Goal: Information Seeking & Learning: Learn about a topic

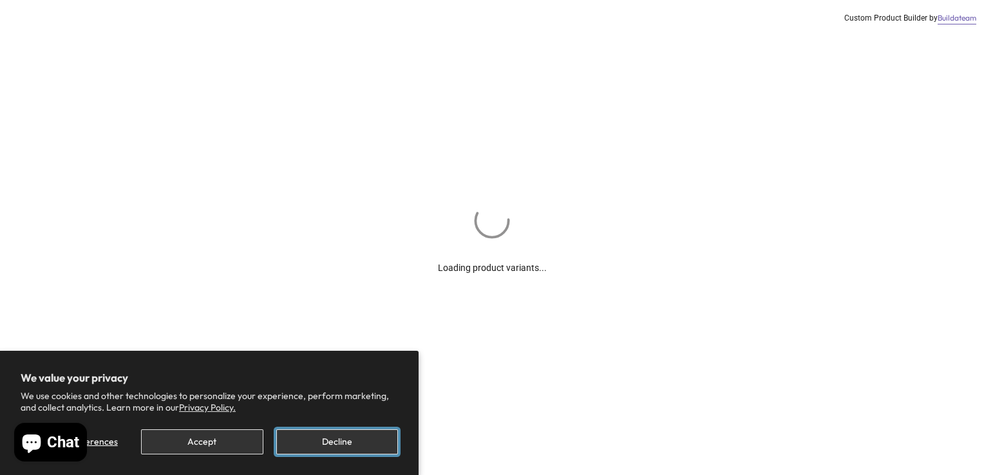
click at [332, 443] on button "Decline" at bounding box center [337, 442] width 122 height 25
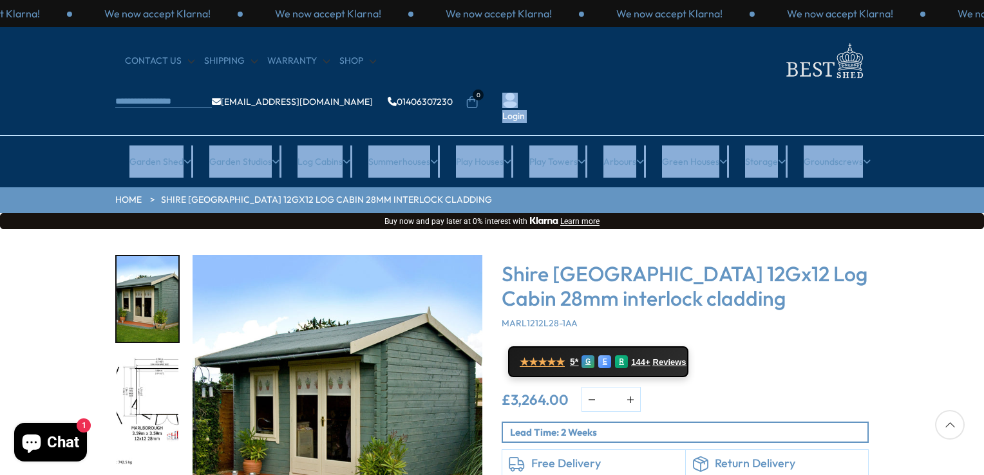
drag, startPoint x: 984, startPoint y: 74, endPoint x: 984, endPoint y: 146, distance: 71.5
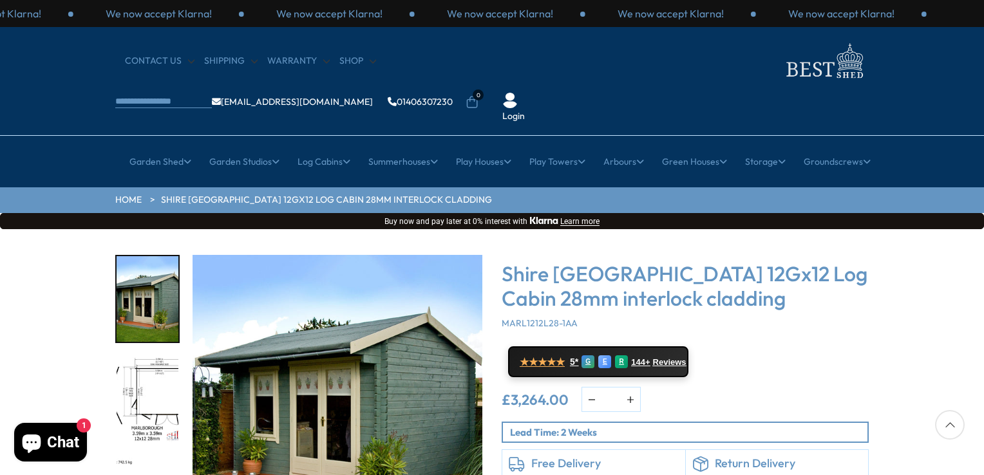
drag, startPoint x: 986, startPoint y: 37, endPoint x: 984, endPoint y: 79, distance: 41.3
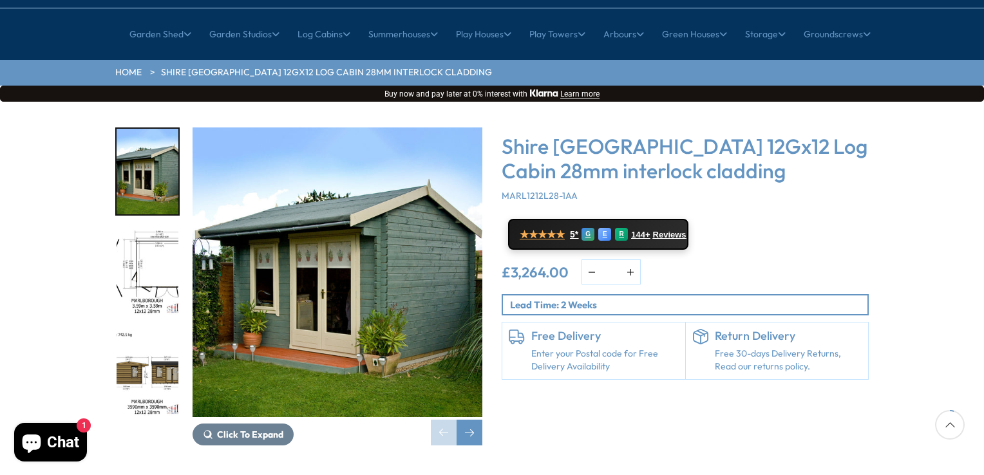
scroll to position [129, 0]
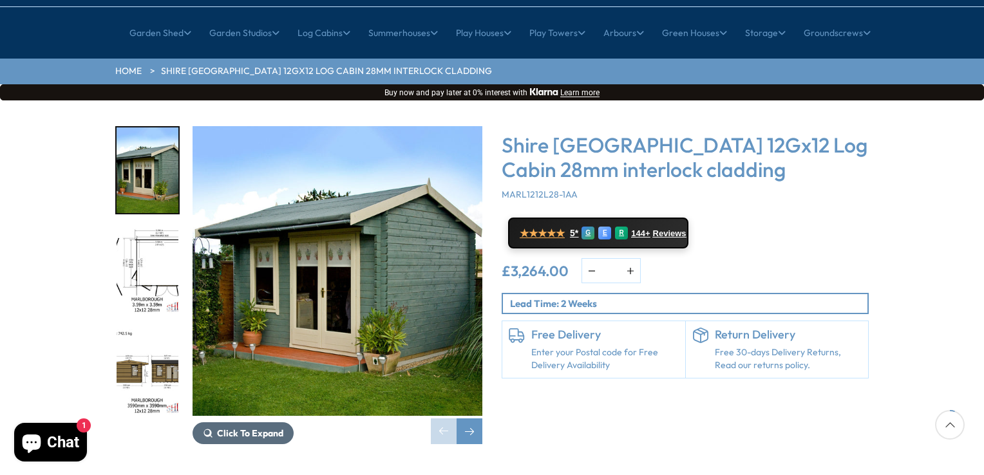
click at [267, 428] on span "Click To Expand" at bounding box center [250, 434] width 66 height 12
click at [257, 428] on span "Click To Expand" at bounding box center [250, 434] width 66 height 12
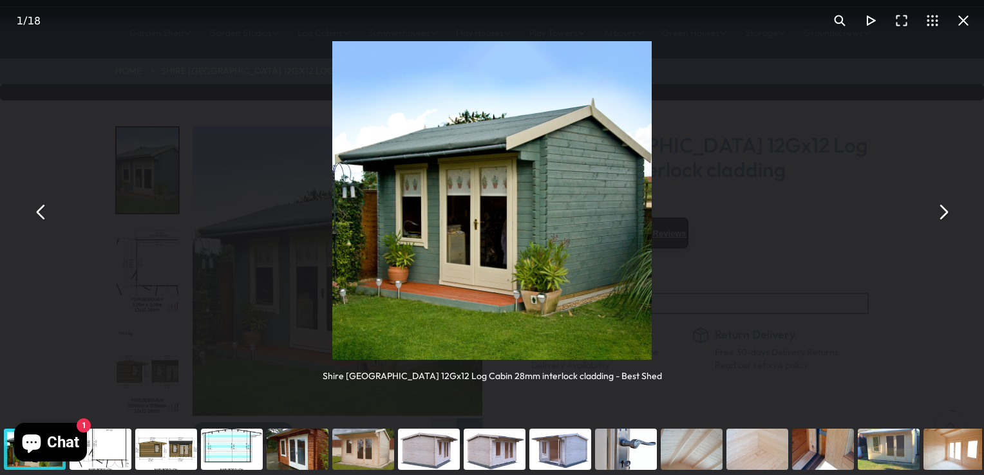
click at [940, 211] on button "You can close this modal content with the ESC key" at bounding box center [943, 211] width 31 height 31
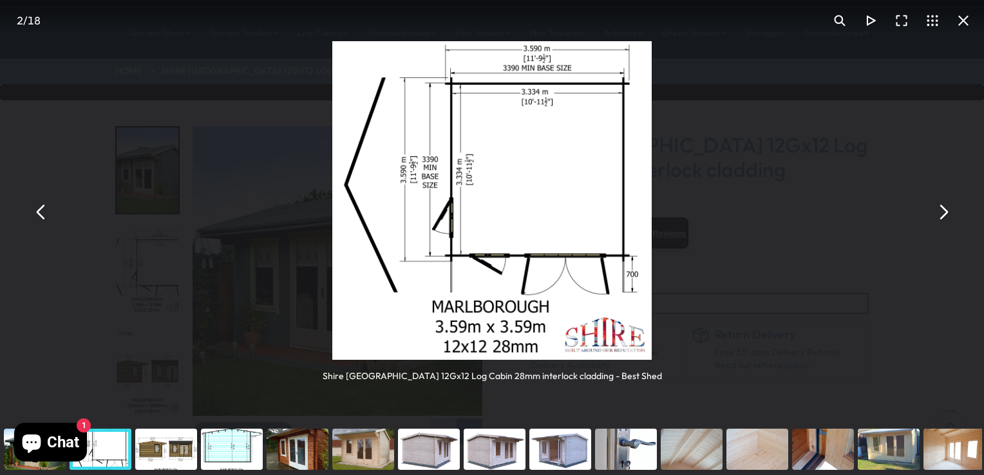
click at [933, 215] on button "You can close this modal content with the ESC key" at bounding box center [943, 211] width 31 height 31
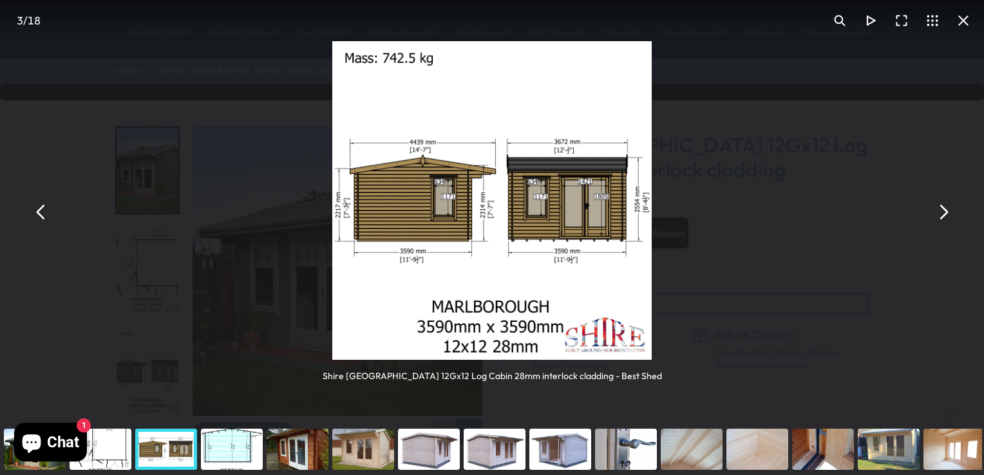
click at [933, 215] on button "You can close this modal content with the ESC key" at bounding box center [943, 211] width 31 height 31
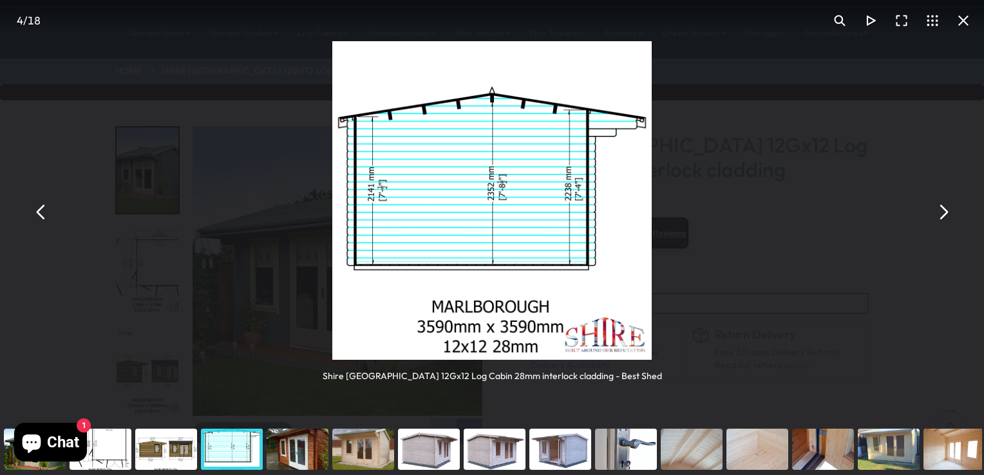
click at [933, 215] on button "You can close this modal content with the ESC key" at bounding box center [943, 211] width 31 height 31
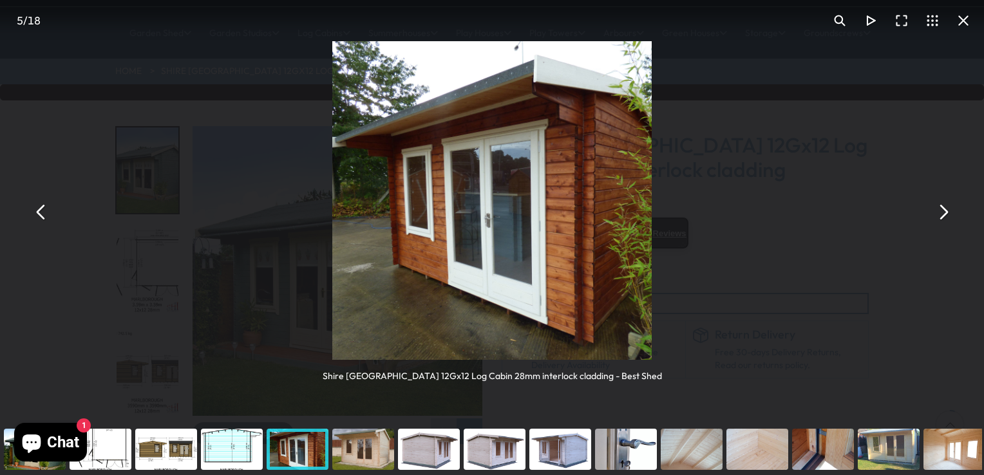
click at [933, 215] on button "You can close this modal content with the ESC key" at bounding box center [943, 211] width 31 height 31
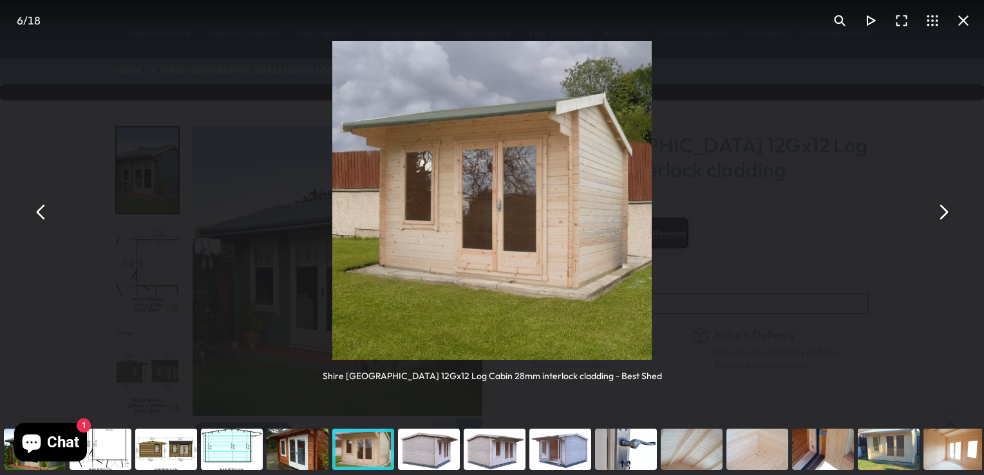
click at [933, 215] on button "You can close this modal content with the ESC key" at bounding box center [943, 211] width 31 height 31
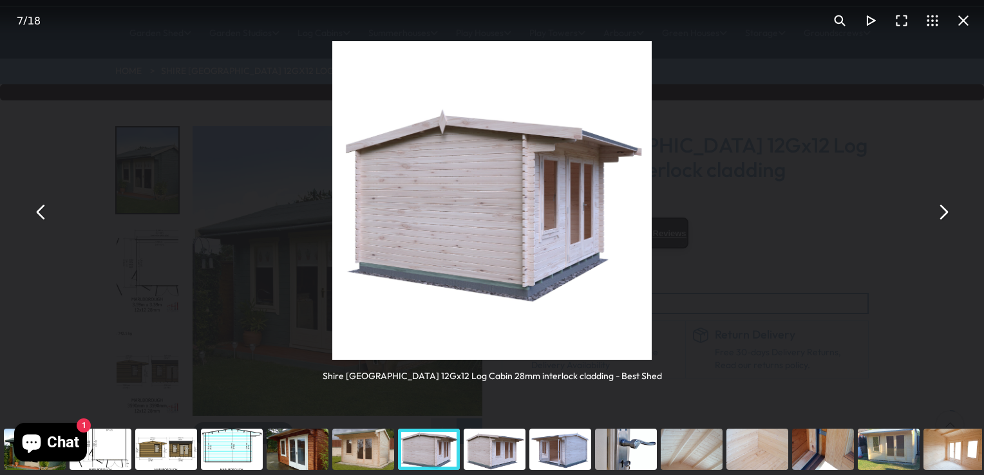
click at [933, 215] on button "You can close this modal content with the ESC key" at bounding box center [943, 211] width 31 height 31
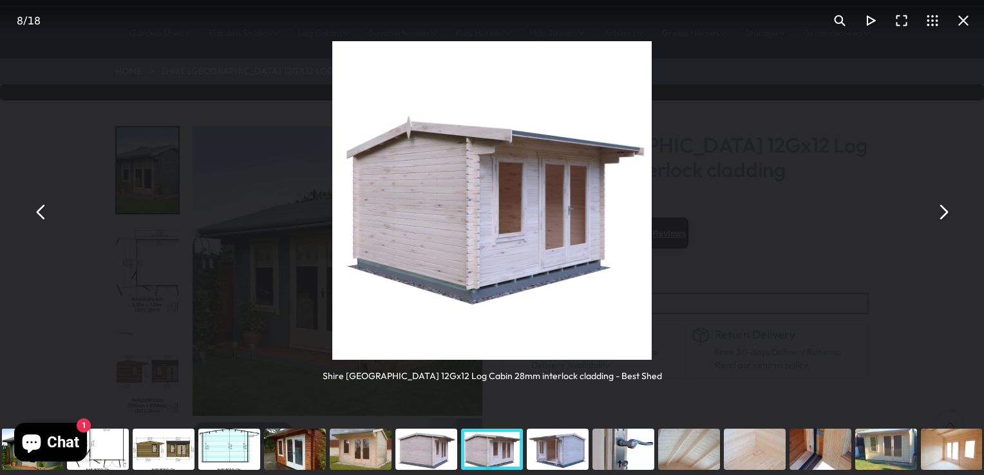
click at [932, 215] on button "You can close this modal content with the ESC key" at bounding box center [943, 211] width 31 height 31
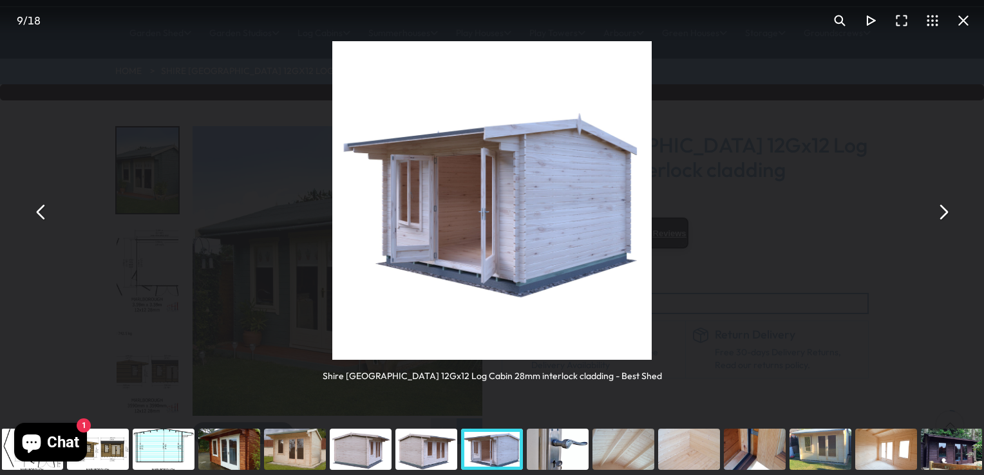
click at [932, 215] on button "You can close this modal content with the ESC key" at bounding box center [943, 211] width 31 height 31
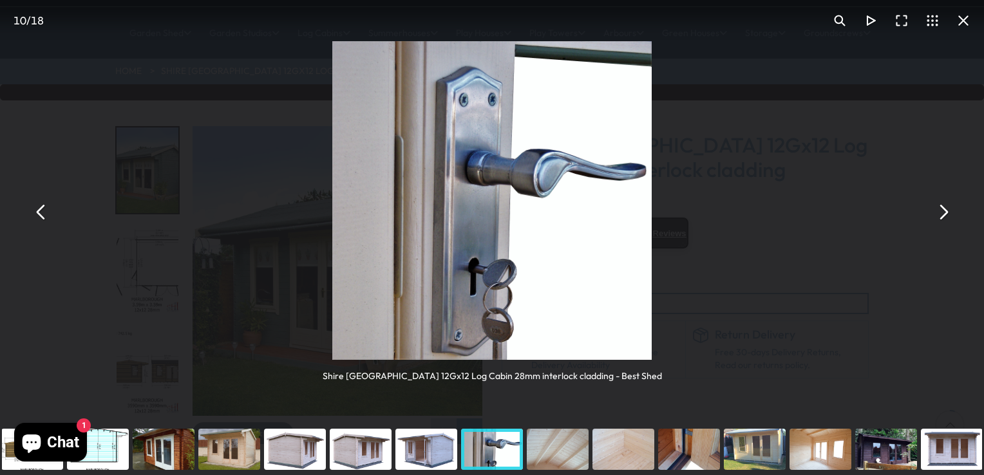
click at [931, 215] on button "You can close this modal content with the ESC key" at bounding box center [943, 211] width 31 height 31
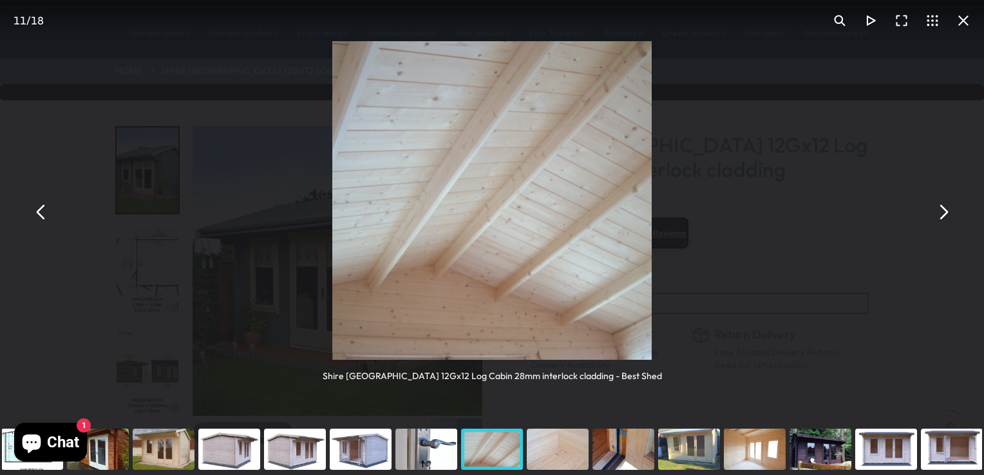
click at [931, 215] on button "You can close this modal content with the ESC key" at bounding box center [943, 211] width 31 height 31
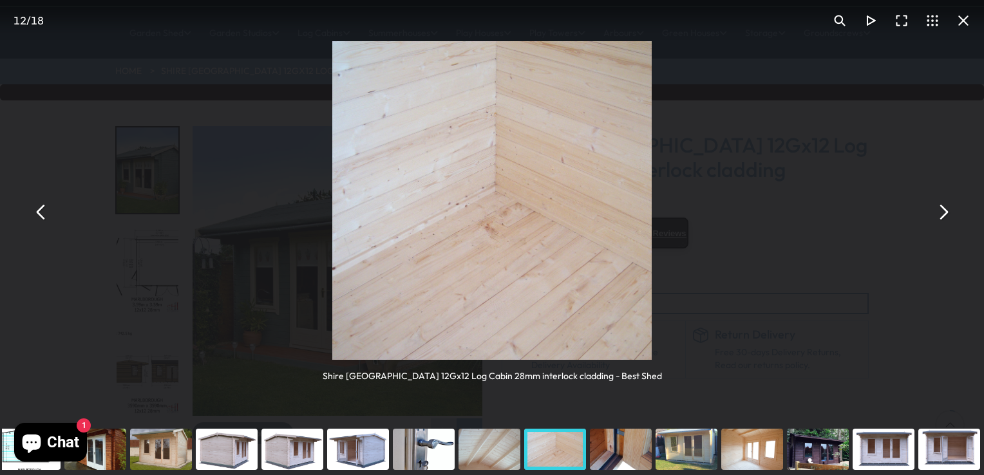
click at [931, 215] on button "You can close this modal content with the ESC key" at bounding box center [943, 211] width 31 height 31
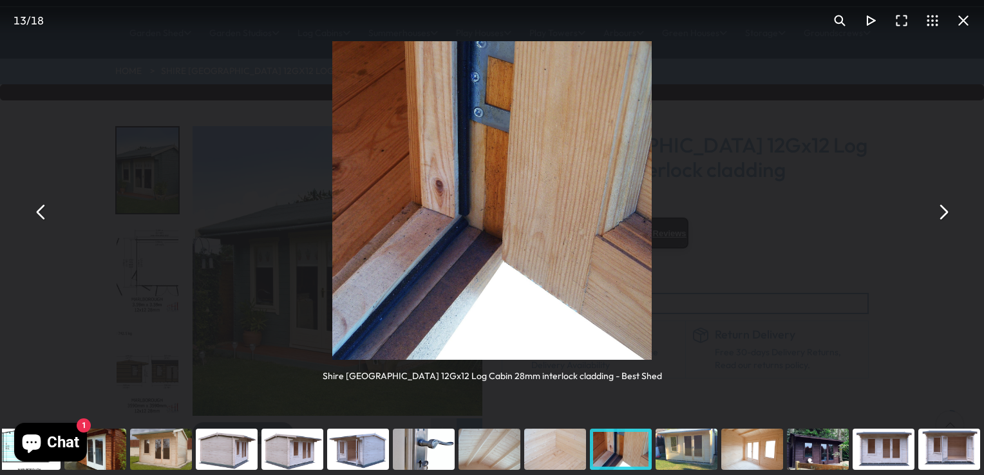
click at [931, 216] on button "You can close this modal content with the ESC key" at bounding box center [943, 211] width 31 height 31
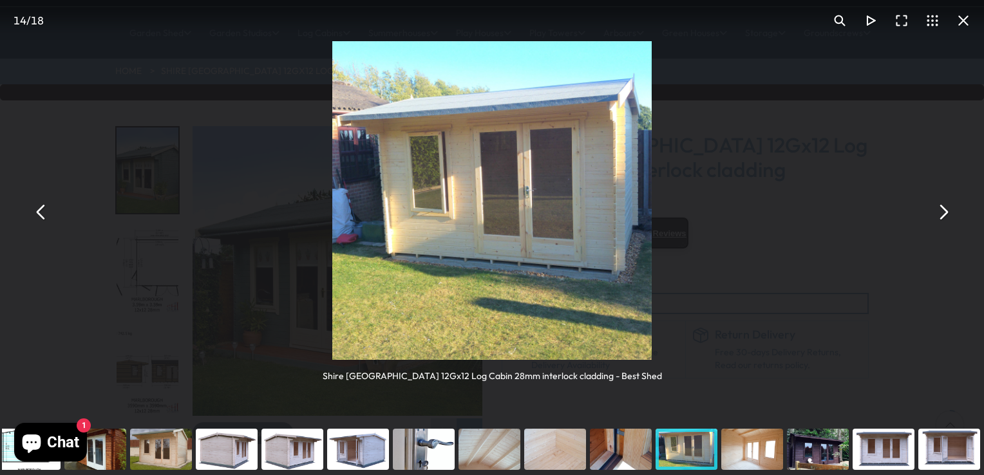
click at [931, 216] on button "You can close this modal content with the ESC key" at bounding box center [943, 211] width 31 height 31
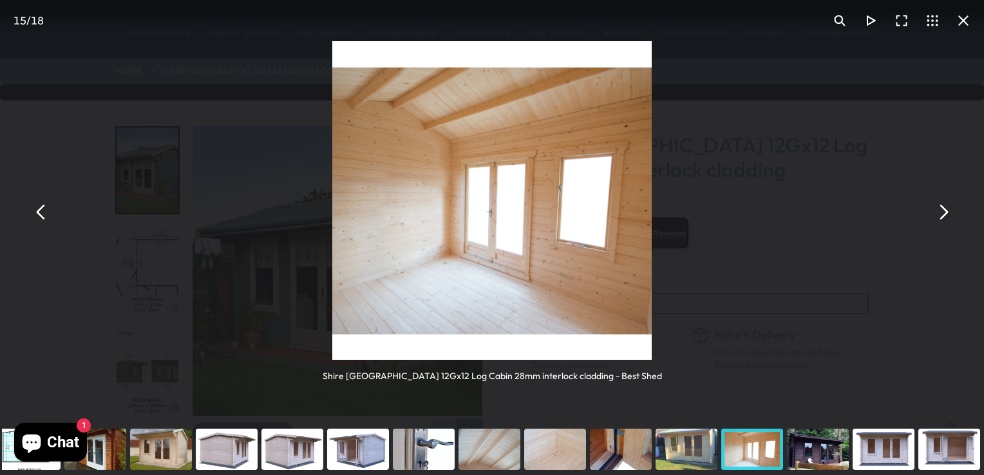
click at [931, 216] on button "You can close this modal content with the ESC key" at bounding box center [943, 211] width 31 height 31
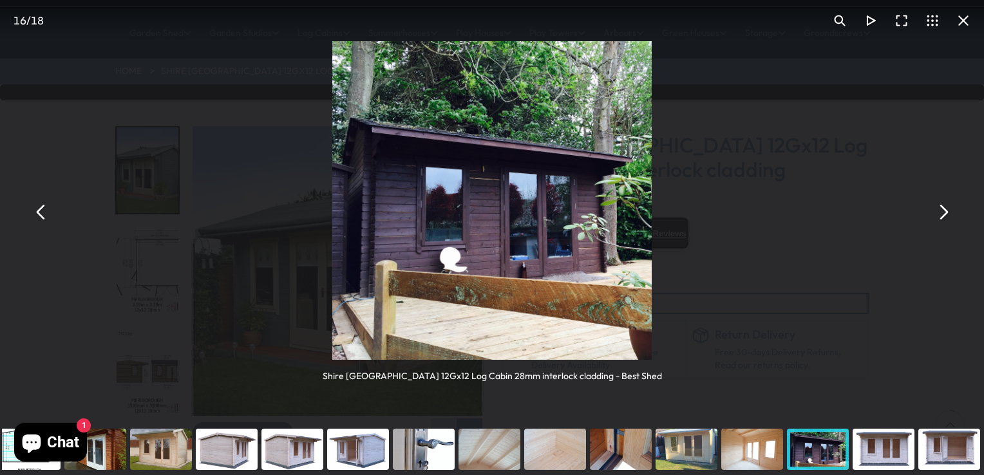
click at [931, 216] on button "You can close this modal content with the ESC key" at bounding box center [943, 211] width 31 height 31
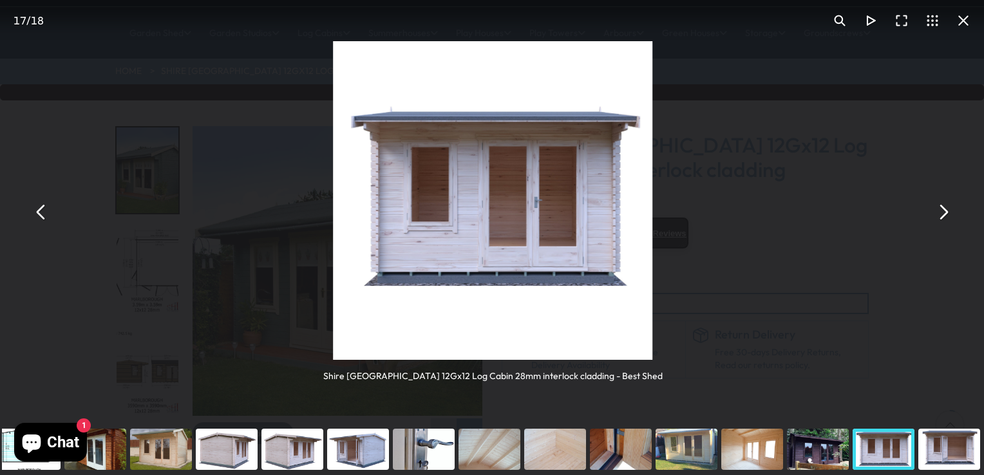
click at [931, 216] on button "You can close this modal content with the ESC key" at bounding box center [943, 211] width 31 height 31
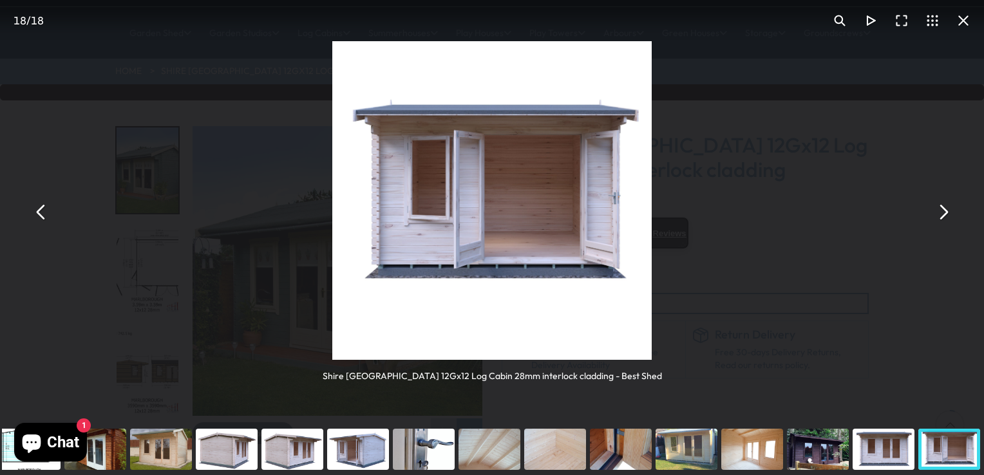
click at [931, 216] on button "You can close this modal content with the ESC key" at bounding box center [943, 211] width 31 height 31
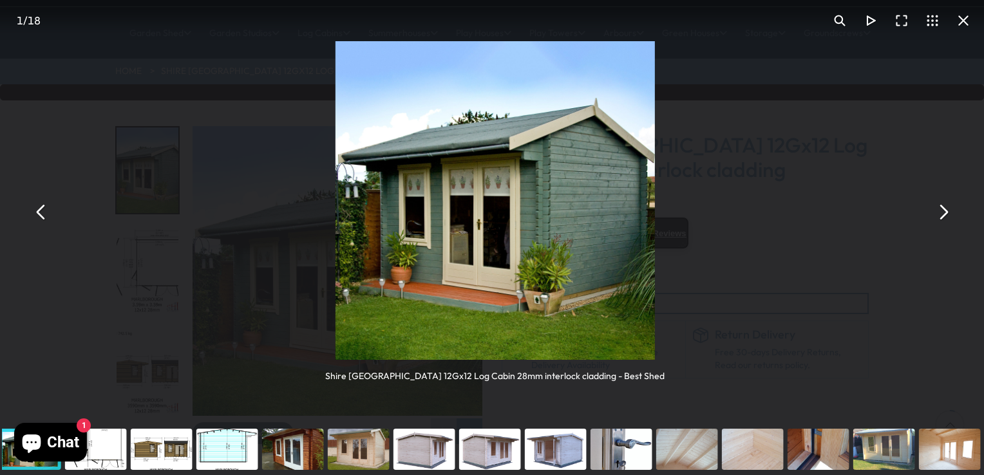
click at [931, 216] on button "You can close this modal content with the ESC key" at bounding box center [943, 211] width 31 height 31
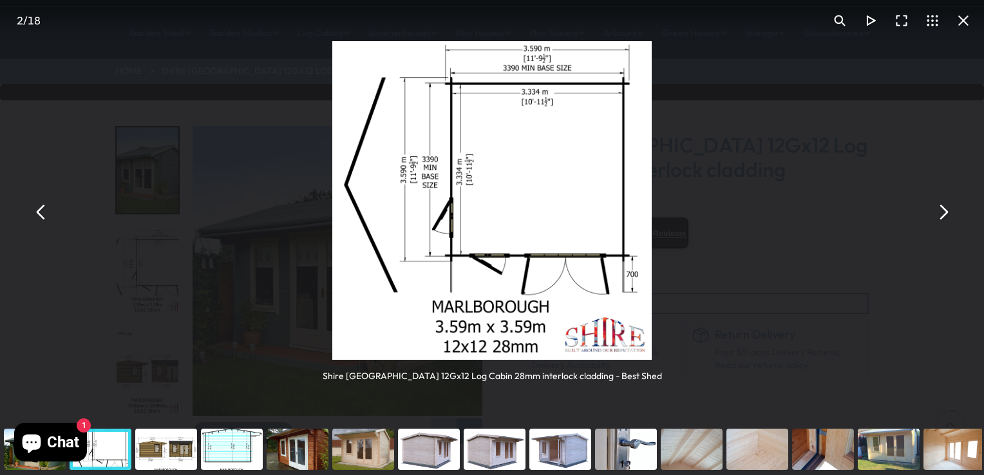
click at [931, 216] on button "You can close this modal content with the ESC key" at bounding box center [943, 211] width 31 height 31
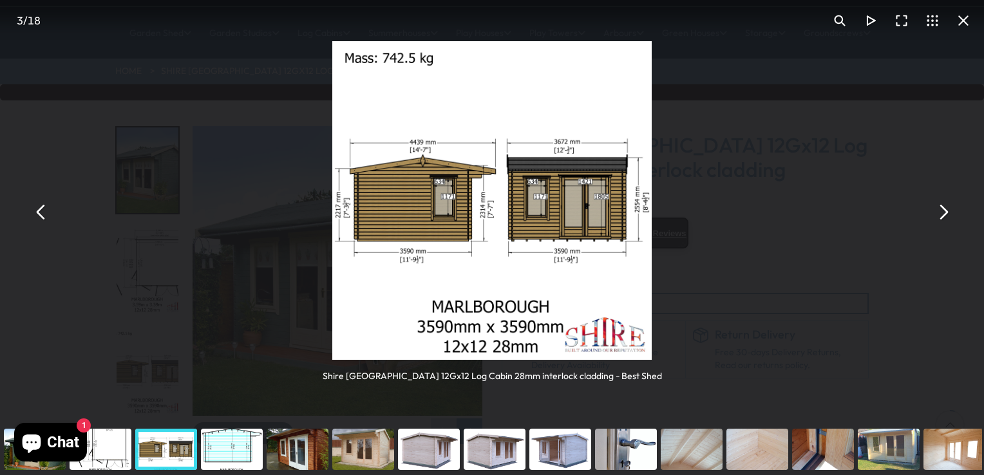
click at [931, 216] on button "You can close this modal content with the ESC key" at bounding box center [943, 211] width 31 height 31
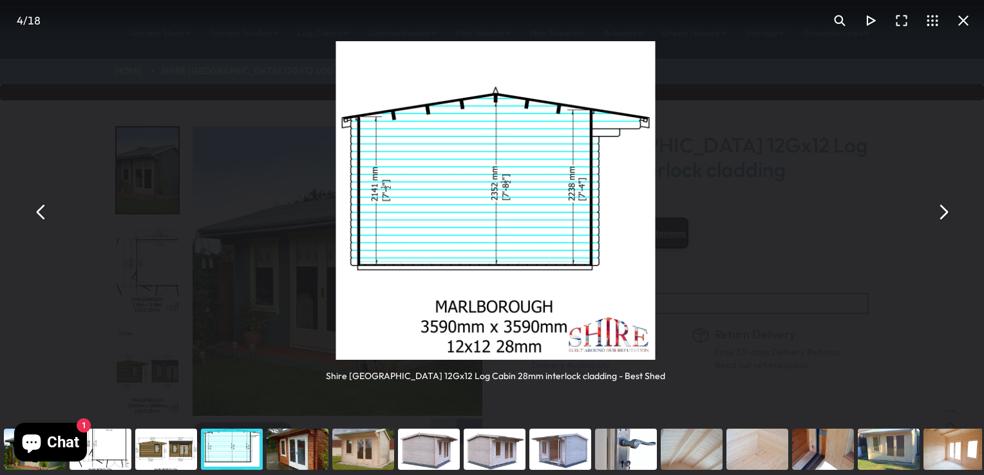
click at [931, 216] on button "You can close this modal content with the ESC key" at bounding box center [943, 211] width 31 height 31
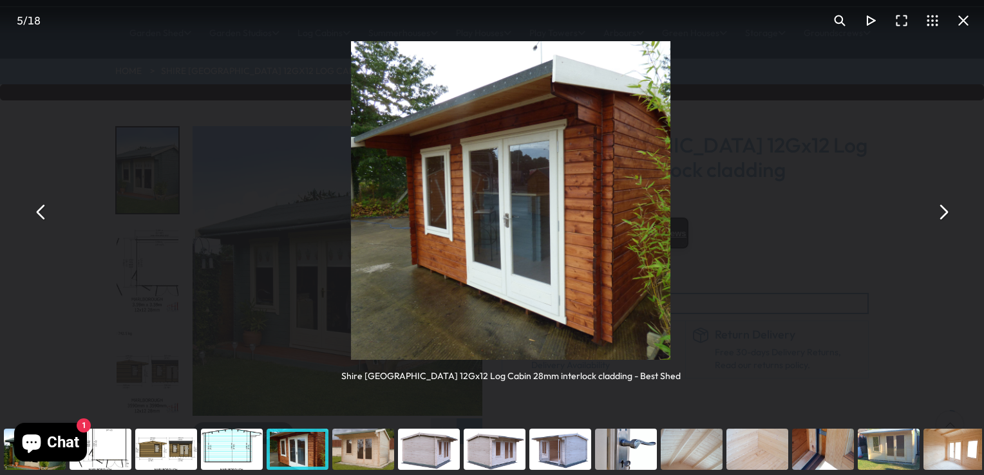
click at [931, 216] on button "You can close this modal content with the ESC key" at bounding box center [943, 211] width 31 height 31
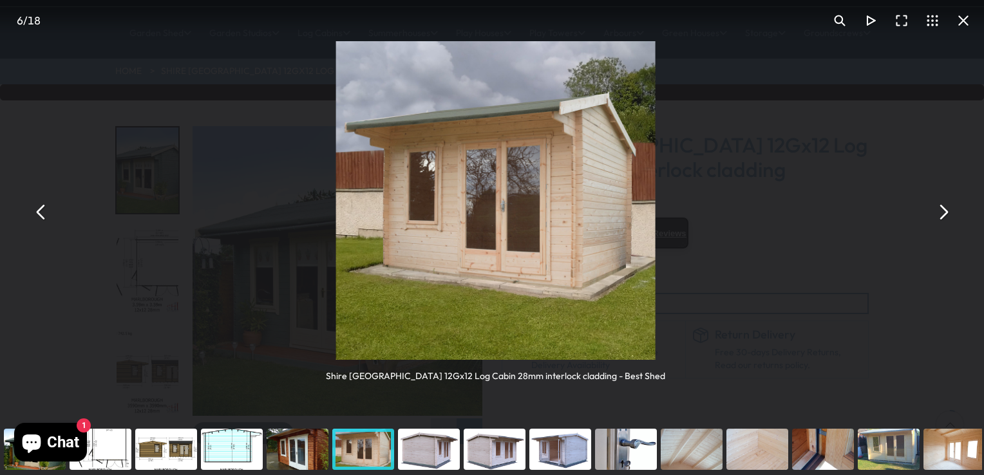
click at [931, 216] on button "You can close this modal content with the ESC key" at bounding box center [943, 211] width 31 height 31
